Goal: Task Accomplishment & Management: Manage account settings

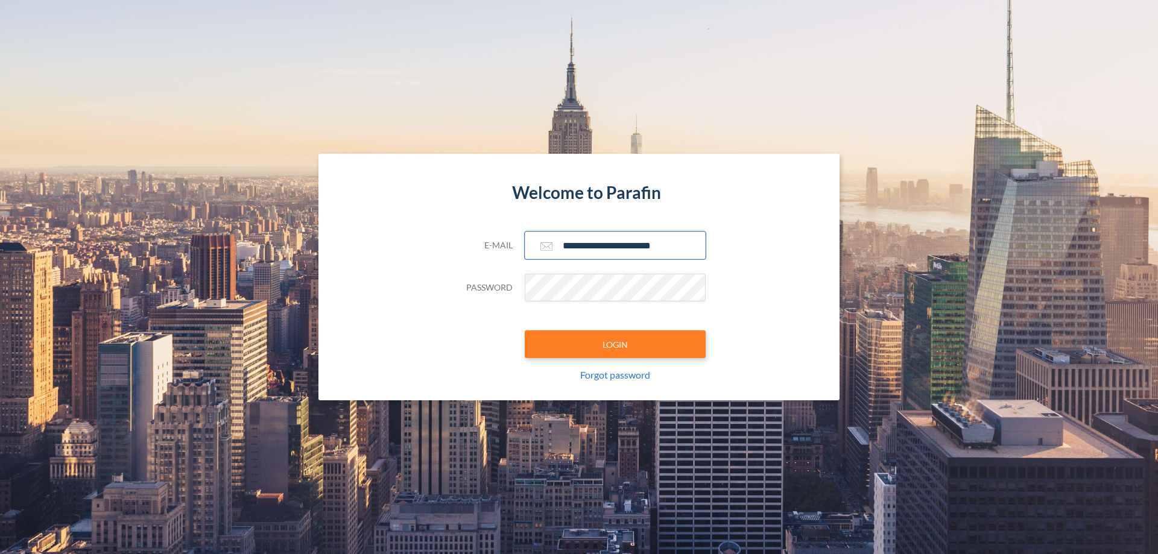
type input "**********"
click at [615, 345] on button "LOGIN" at bounding box center [615, 345] width 181 height 28
